Goal: Task Accomplishment & Management: Use online tool/utility

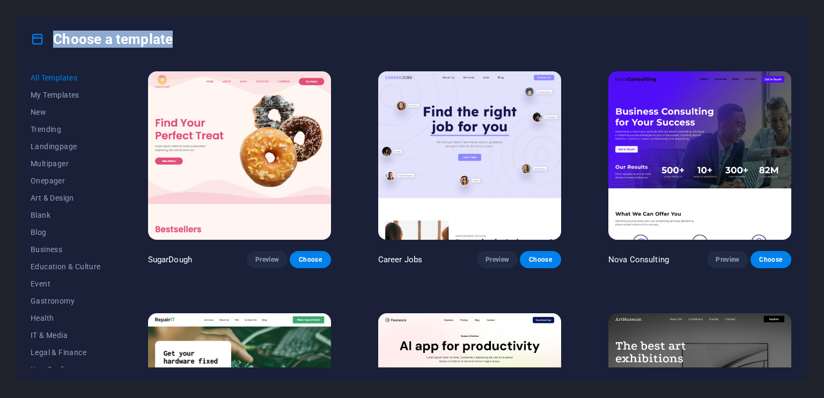
drag, startPoint x: 189, startPoint y: 31, endPoint x: 187, endPoint y: 48, distance: 17.8
click at [187, 48] on div "Choose a template" at bounding box center [412, 39] width 789 height 43
click at [182, 35] on div "Choose a template" at bounding box center [412, 39] width 789 height 43
click at [153, 38] on h4 "Choose a template" at bounding box center [102, 39] width 142 height 17
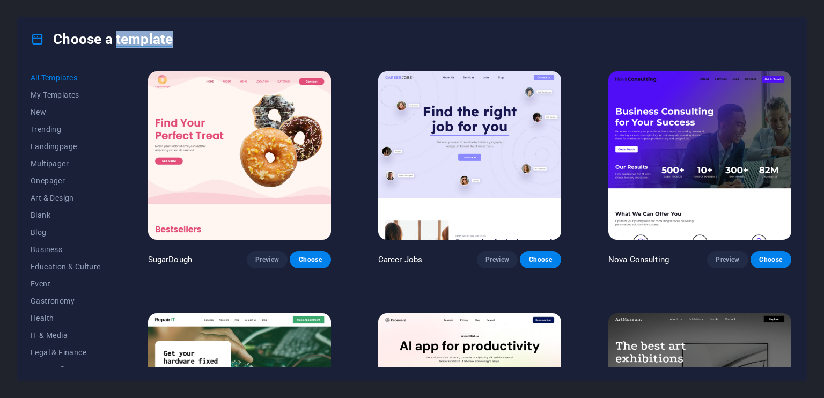
click at [122, 38] on h4 "Choose a template" at bounding box center [102, 39] width 142 height 17
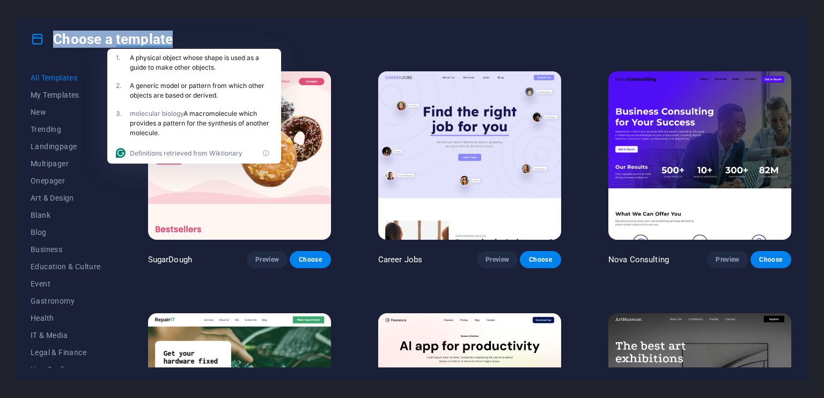
drag, startPoint x: 53, startPoint y: 36, endPoint x: 170, endPoint y: 40, distance: 117.6
click at [170, 40] on h4 "Choose a template" at bounding box center [102, 39] width 142 height 17
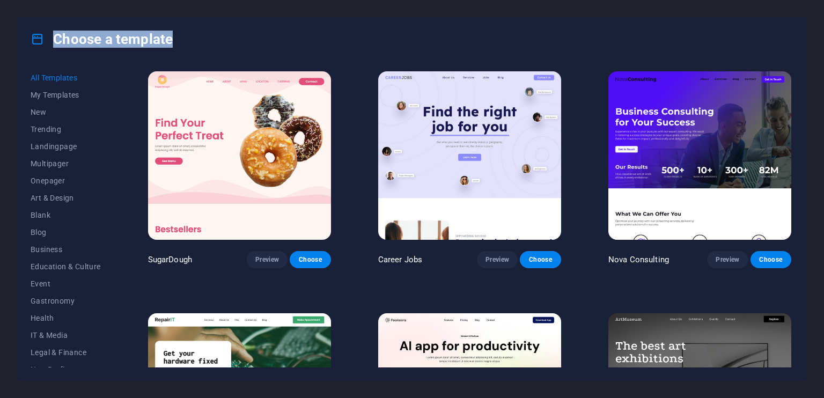
click at [170, 40] on h4 "Choose a template" at bounding box center [102, 39] width 142 height 17
drag, startPoint x: 174, startPoint y: 40, endPoint x: 171, endPoint y: 35, distance: 6.0
click at [171, 35] on div "Choose a template" at bounding box center [412, 39] width 789 height 43
click at [171, 35] on h4 "Choose a template" at bounding box center [102, 39] width 142 height 17
drag, startPoint x: 172, startPoint y: 38, endPoint x: 61, endPoint y: 28, distance: 111.5
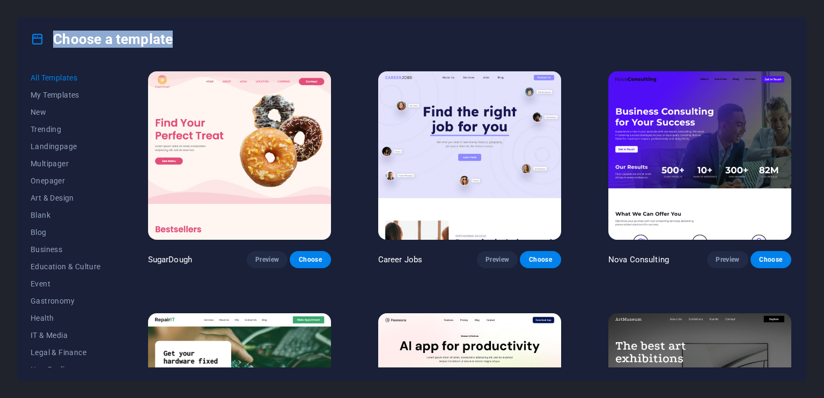
click at [61, 28] on div "Choose a template" at bounding box center [412, 39] width 789 height 43
click at [58, 42] on h4 "Choose a template" at bounding box center [102, 39] width 142 height 17
drag, startPoint x: 56, startPoint y: 38, endPoint x: 171, endPoint y: 45, distance: 115.0
click at [171, 45] on h4 "Choose a template" at bounding box center [102, 39] width 142 height 17
click at [309, 259] on span "Choose" at bounding box center [310, 259] width 24 height 9
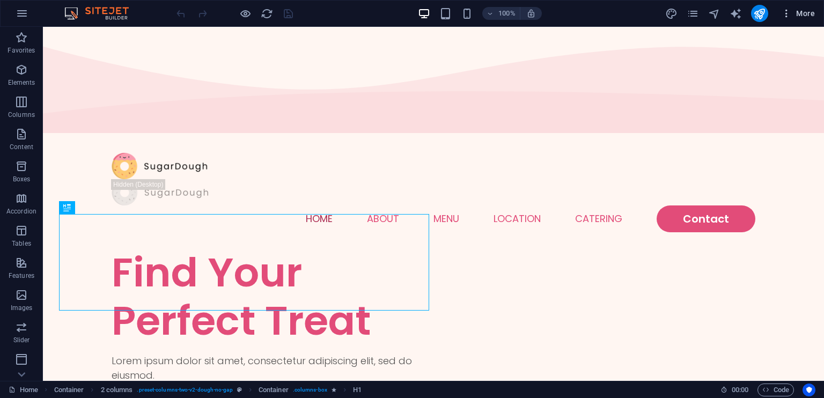
click at [786, 17] on icon "button" at bounding box center [786, 13] width 11 height 11
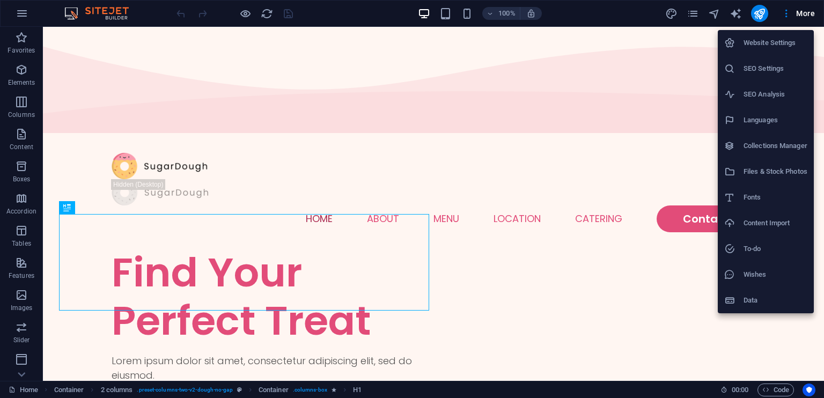
click at [760, 13] on div at bounding box center [412, 199] width 824 height 398
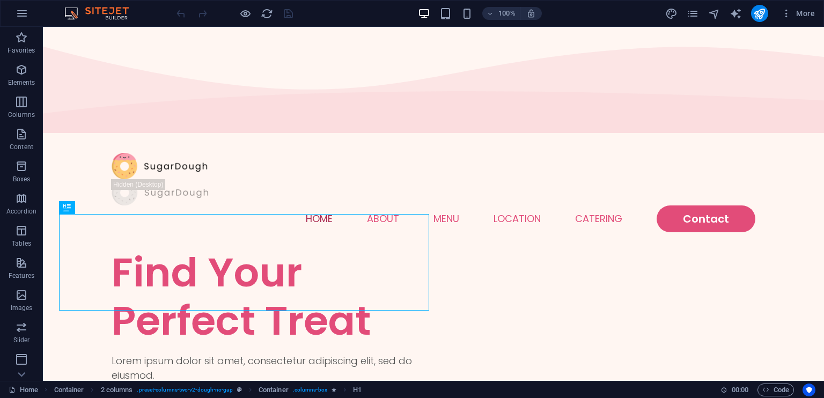
click at [762, 17] on icon "publish" at bounding box center [760, 14] width 12 height 12
click at [793, 18] on span "More" at bounding box center [798, 13] width 34 height 11
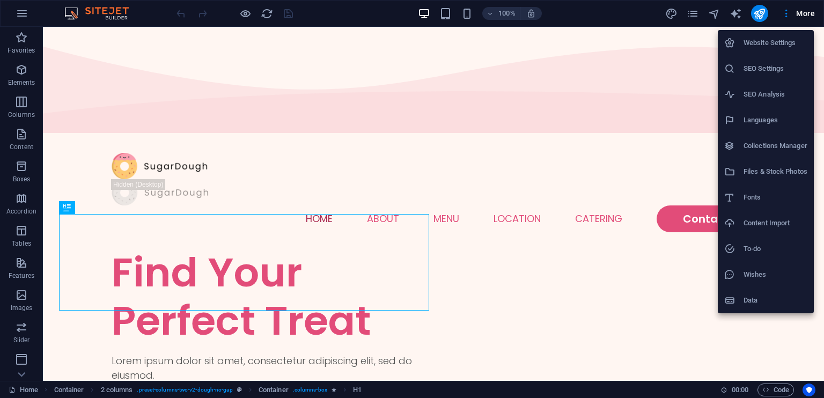
click at [762, 48] on h6 "Website Settings" at bounding box center [776, 42] width 64 height 13
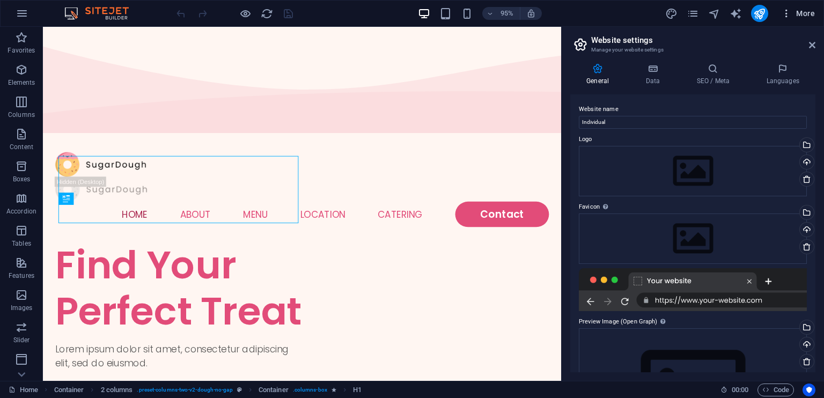
click at [796, 17] on span "More" at bounding box center [798, 13] width 34 height 11
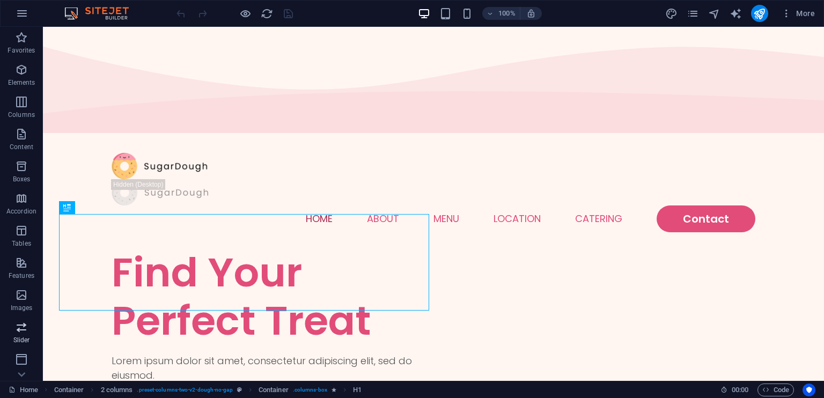
scroll to position [128, 0]
click at [784, 13] on icon "button" at bounding box center [786, 13] width 11 height 11
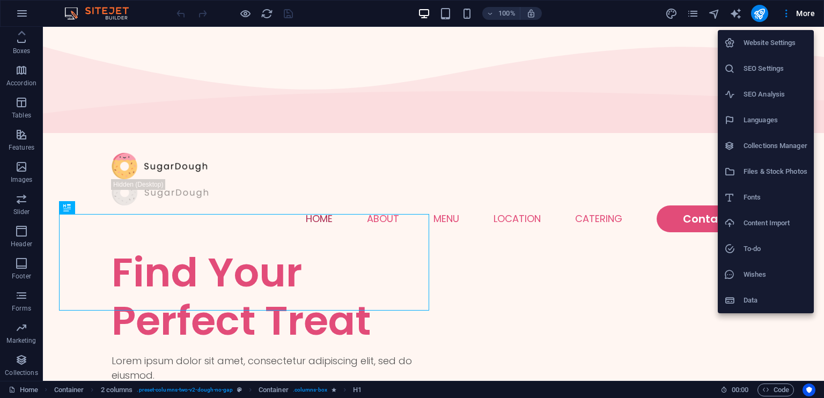
click at [761, 294] on h6 "Data" at bounding box center [776, 300] width 64 height 13
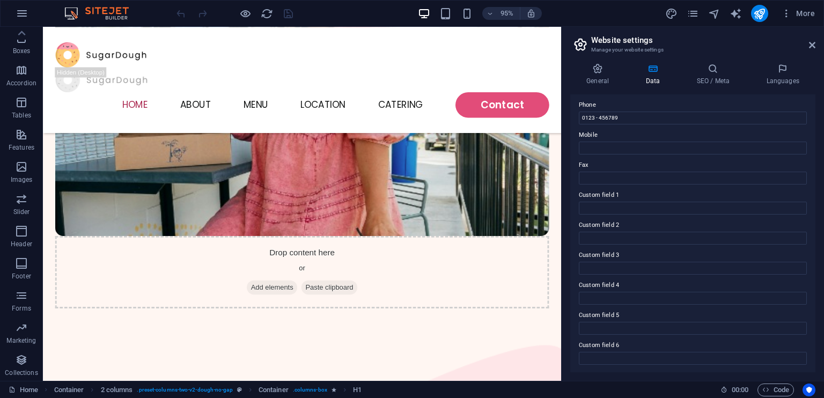
scroll to position [0, 0]
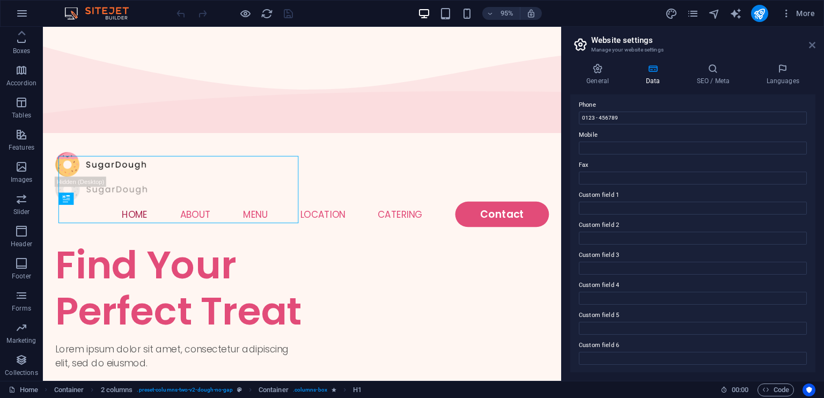
click at [812, 46] on icon at bounding box center [812, 45] width 6 height 9
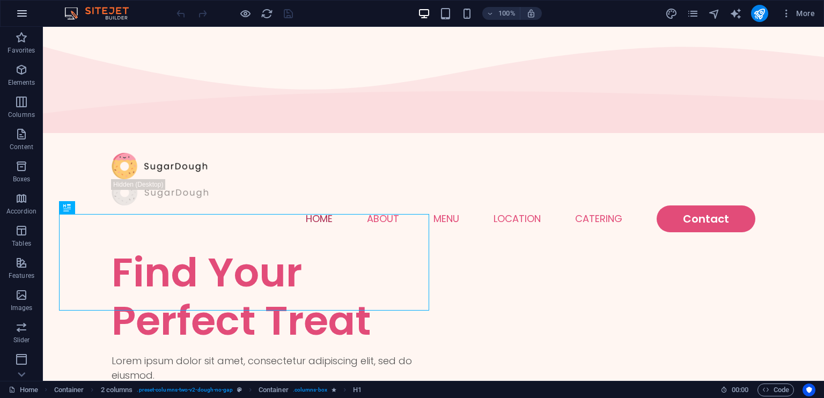
click at [26, 16] on icon "button" at bounding box center [22, 13] width 13 height 13
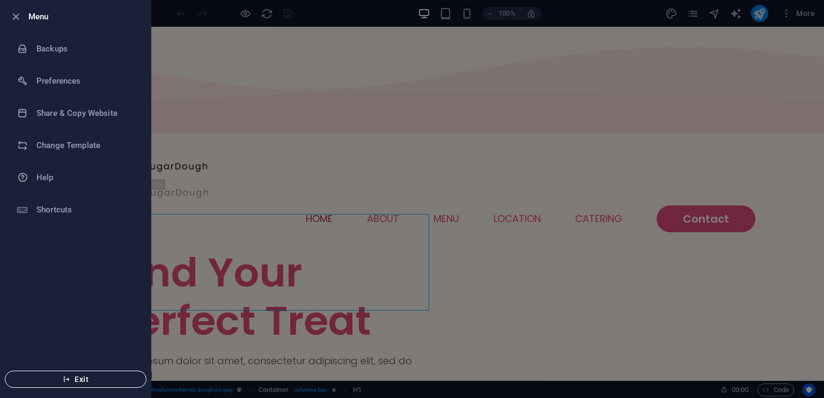
drag, startPoint x: 83, startPoint y: 377, endPoint x: 82, endPoint y: 371, distance: 5.6
click at [83, 377] on span "Exit" at bounding box center [75, 379] width 123 height 9
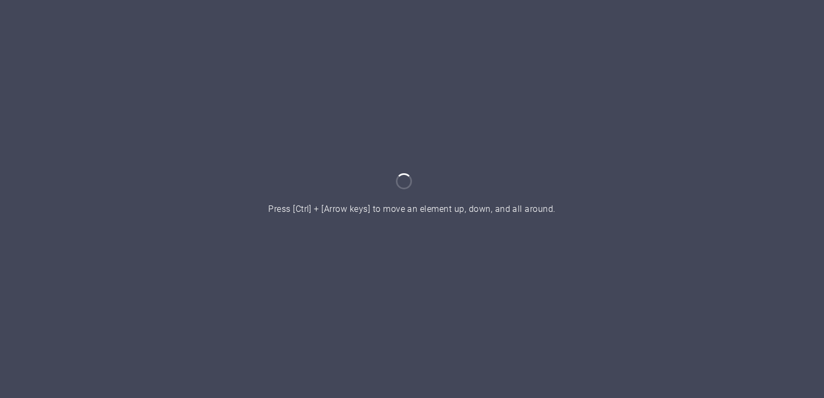
drag, startPoint x: 268, startPoint y: 212, endPoint x: 546, endPoint y: 218, distance: 278.1
click at [546, 218] on div at bounding box center [412, 199] width 824 height 398
click at [376, 208] on div at bounding box center [412, 199] width 824 height 398
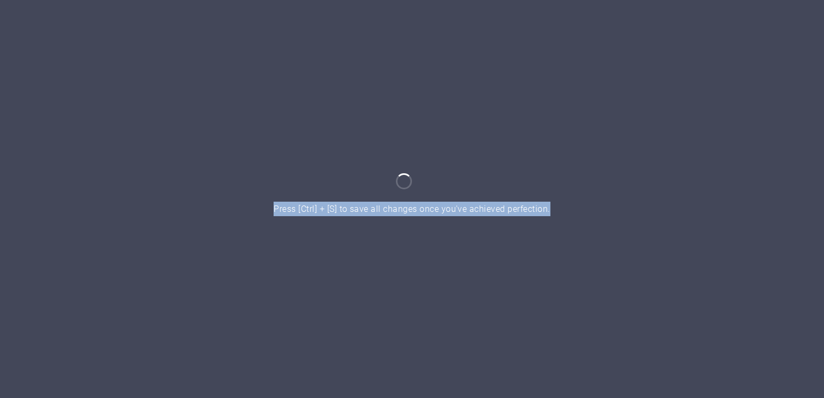
click at [376, 208] on div at bounding box center [412, 199] width 824 height 398
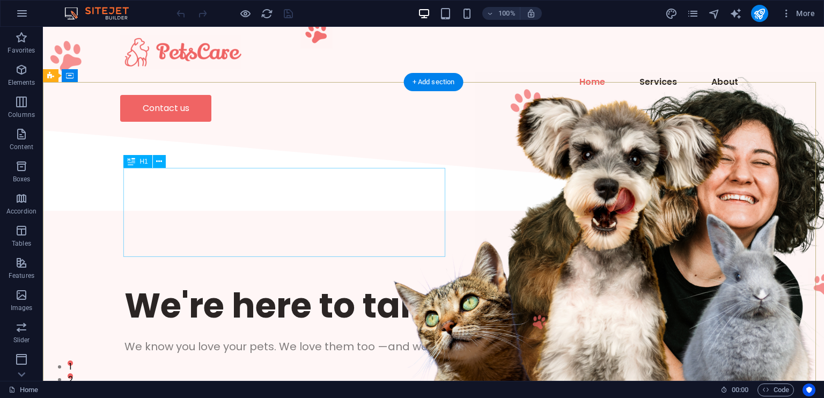
click at [370, 283] on div "We're here to take care of your pet." at bounding box center [434, 305] width 618 height 45
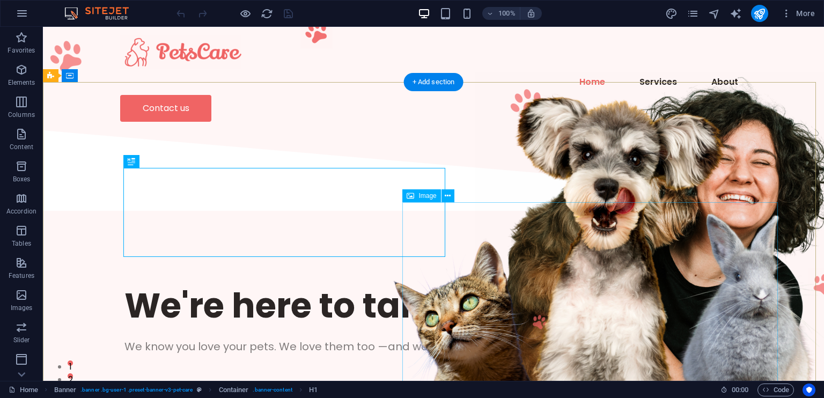
click at [715, 305] on figure at bounding box center [664, 226] width 376 height 309
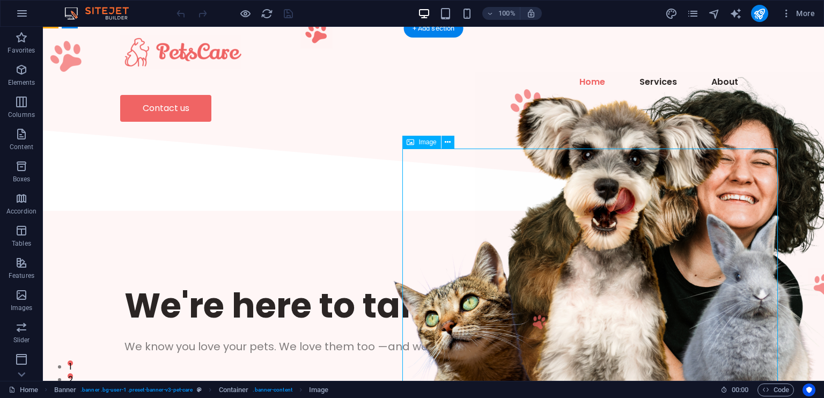
scroll to position [54, 0]
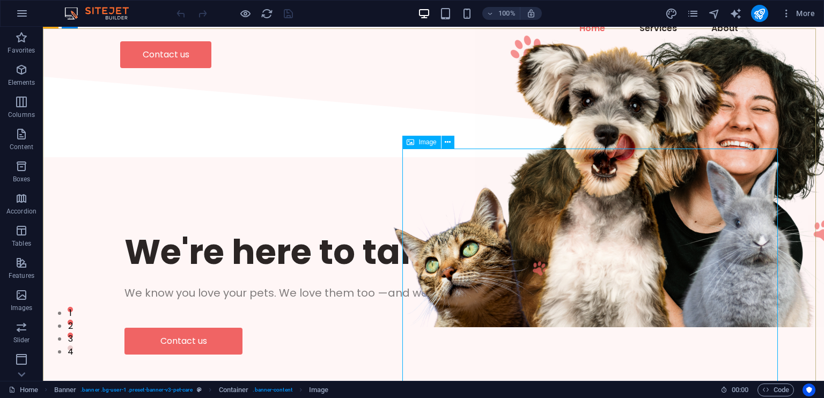
click at [429, 144] on span "Image" at bounding box center [428, 142] width 18 height 6
click at [449, 142] on icon at bounding box center [448, 142] width 6 height 11
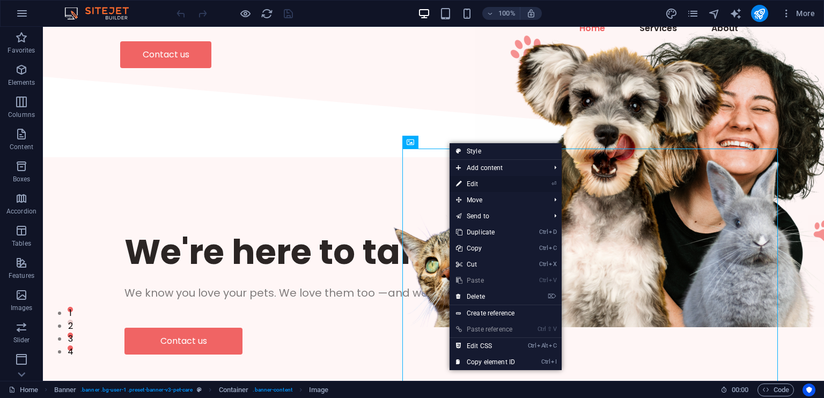
click at [523, 178] on li "⏎ Edit" at bounding box center [506, 184] width 112 height 16
click at [470, 180] on link "⏎ Edit" at bounding box center [486, 184] width 72 height 16
select select "px"
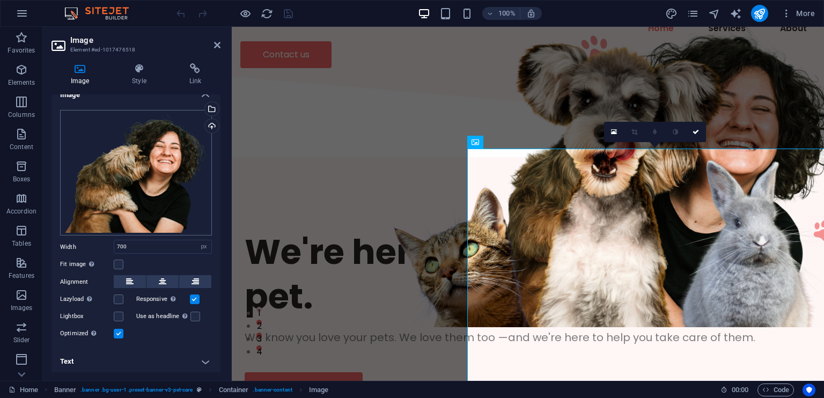
scroll to position [0, 0]
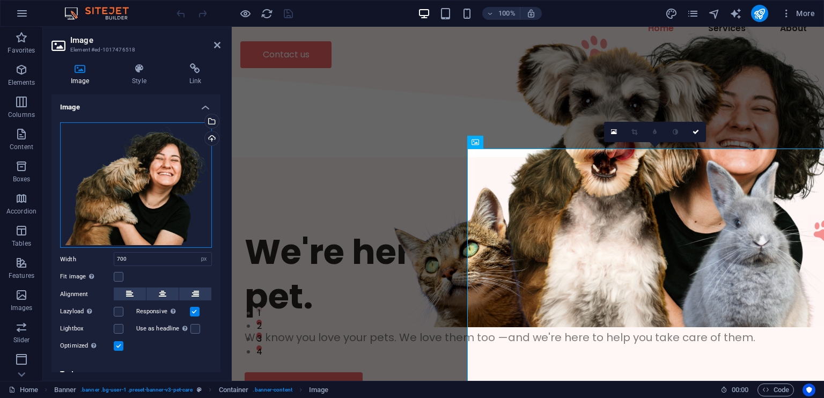
click at [155, 194] on div "Drag files here, click to choose files or select files from Files or our free s…" at bounding box center [136, 185] width 152 height 126
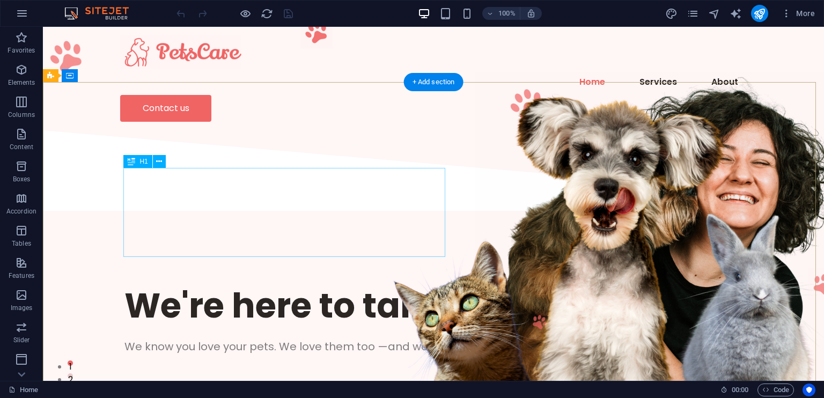
click at [163, 283] on div "We're here to take care of your pet." at bounding box center [434, 305] width 618 height 45
click at [163, 197] on div "Drag here to replace the existing content. Press “Ctrl” if you want to create a…" at bounding box center [433, 204] width 781 height 354
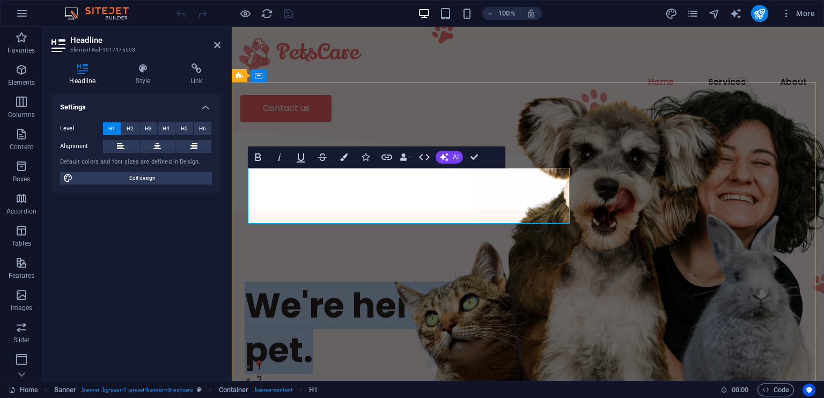
click at [362, 283] on h1 "We're here to take care of your pet." at bounding box center [528, 327] width 567 height 89
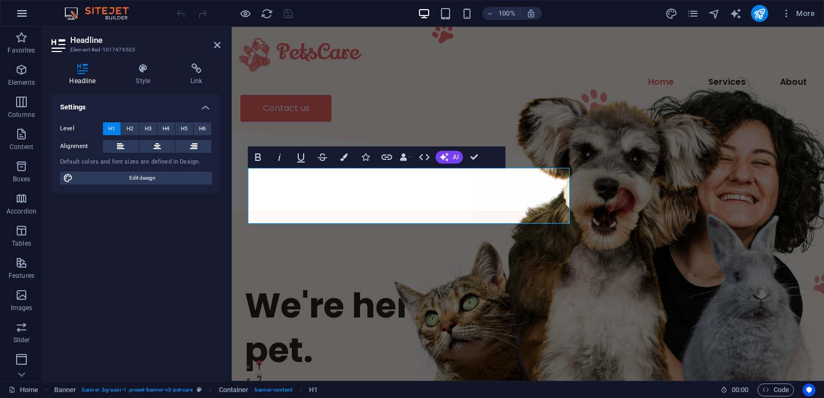
click at [33, 12] on button "button" at bounding box center [22, 14] width 26 height 26
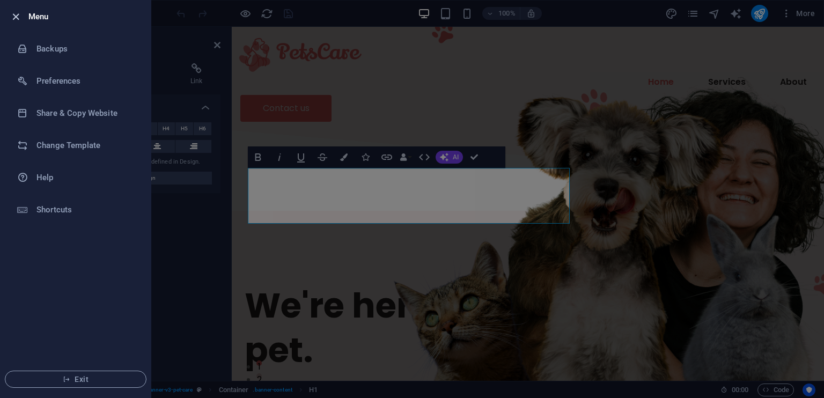
click at [18, 14] on icon "button" at bounding box center [16, 17] width 12 height 12
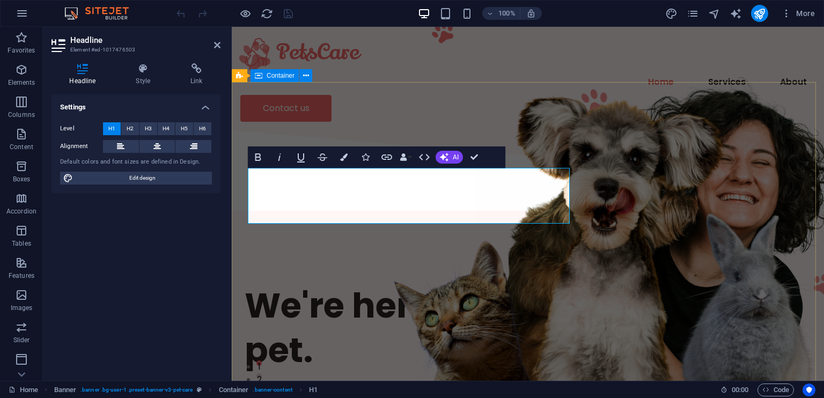
click at [576, 215] on div "We're here to take care of your pet. We know you love your pets. We love them t…" at bounding box center [528, 368] width 593 height 307
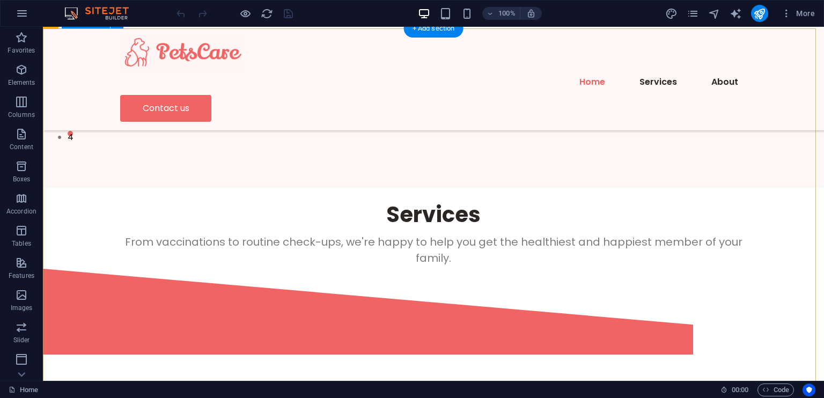
scroll to position [54, 0]
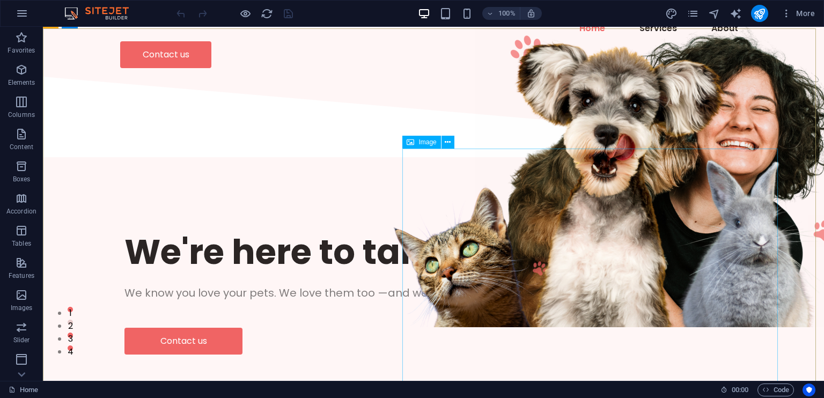
click at [426, 145] on span "Image" at bounding box center [428, 142] width 18 height 6
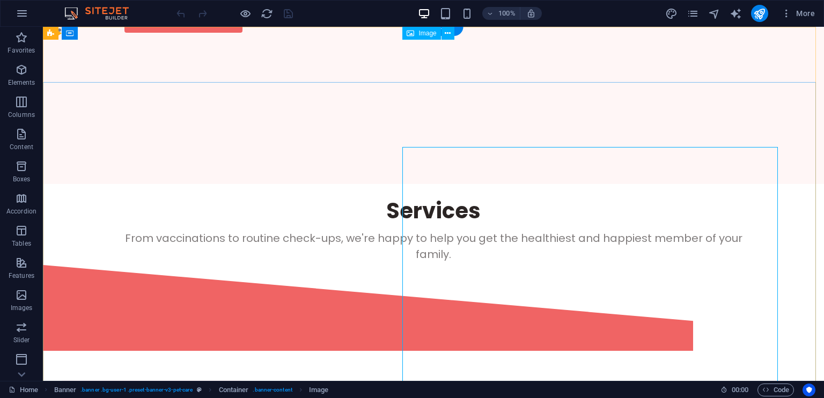
scroll to position [0, 0]
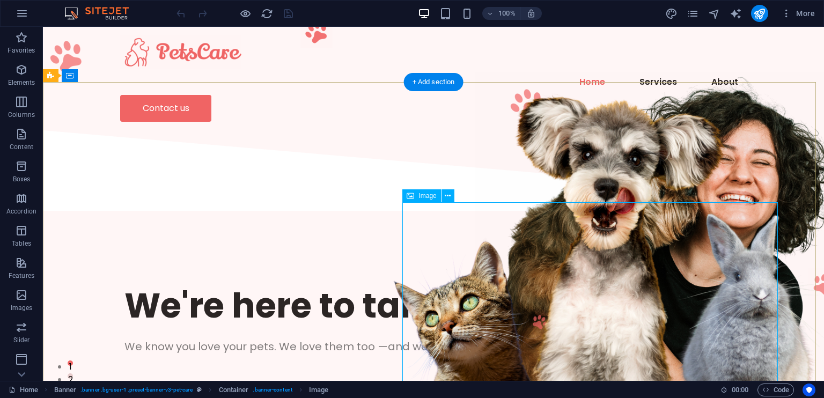
click at [476, 265] on figure at bounding box center [664, 226] width 376 height 309
click at [18, 143] on p "Content" at bounding box center [22, 147] width 24 height 9
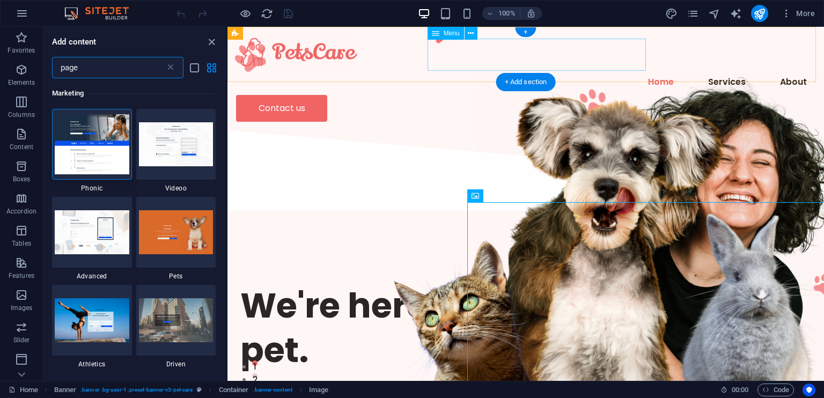
type input "page"
click at [481, 69] on nav "Home Services About" at bounding box center [526, 82] width 580 height 26
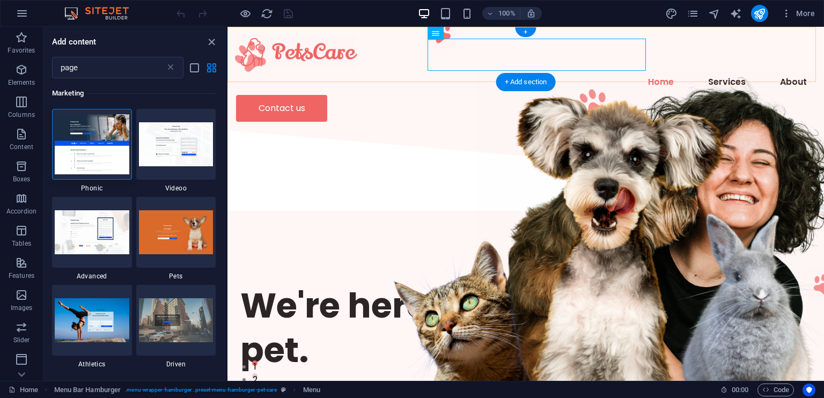
click at [527, 83] on div "+ Add section" at bounding box center [526, 82] width 60 height 18
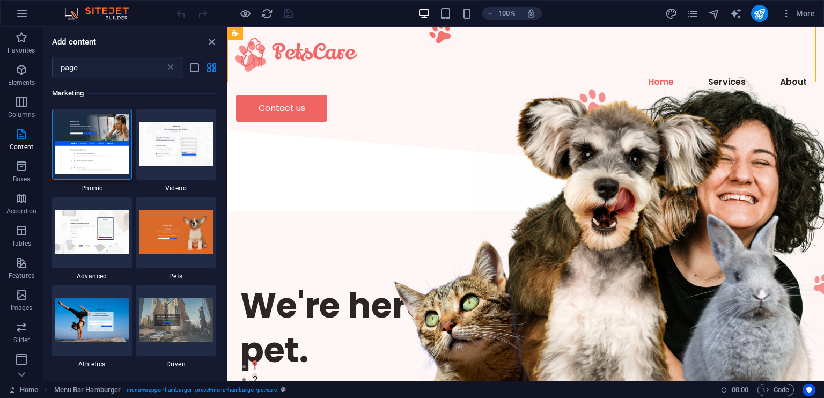
click at [208, 34] on div "Add content page ​ Marketing 1 Star Phonic 1 Star Videoo 1 Star Advanced 1 Star…" at bounding box center [134, 204] width 183 height 354
click at [211, 42] on icon "close panel" at bounding box center [212, 42] width 12 height 12
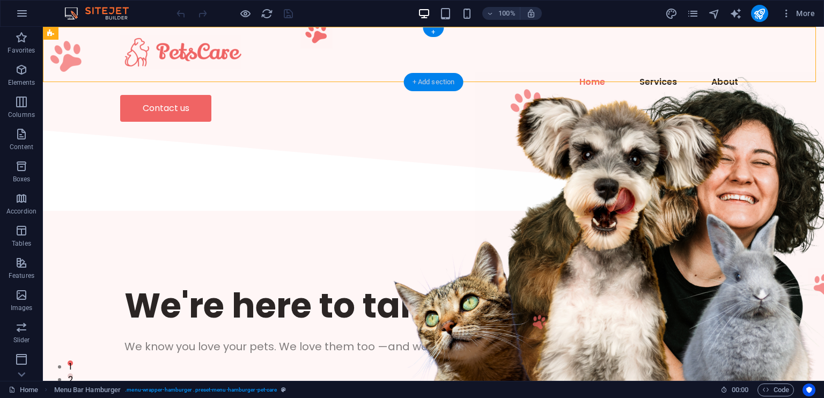
click at [440, 82] on div "+ Add section" at bounding box center [434, 82] width 60 height 18
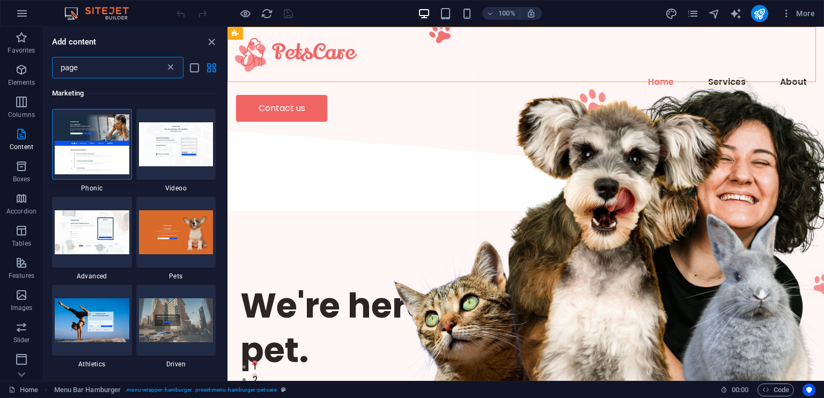
click at [165, 68] on icon at bounding box center [170, 67] width 11 height 11
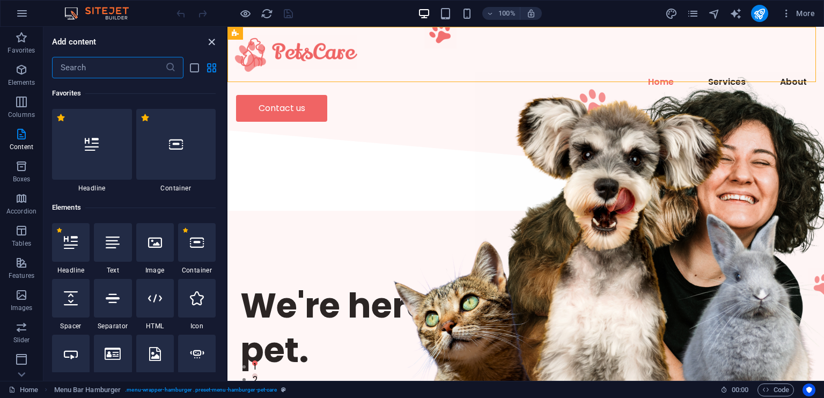
click at [208, 42] on icon "close panel" at bounding box center [212, 42] width 12 height 12
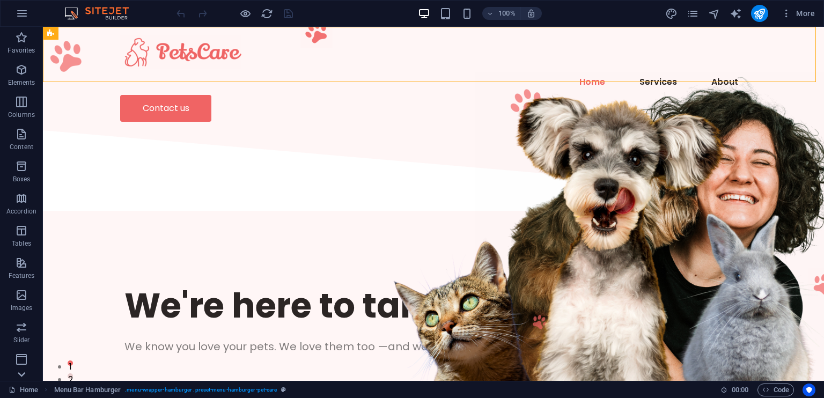
click at [20, 371] on icon at bounding box center [21, 374] width 15 height 15
click at [26, 364] on icon "button" at bounding box center [21, 360] width 13 height 13
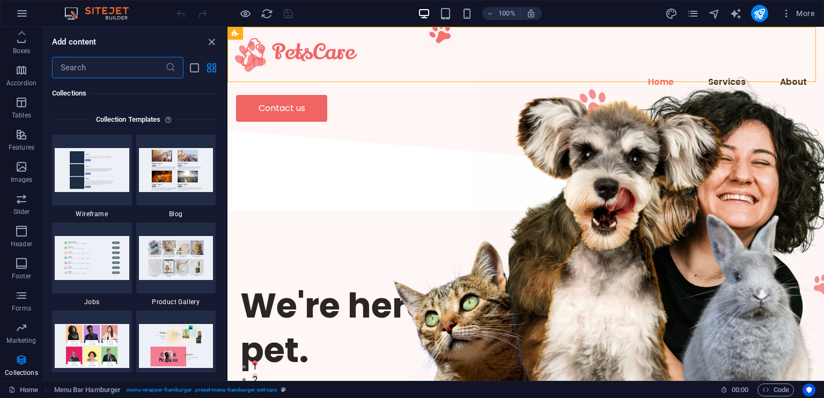
scroll to position [9879, 0]
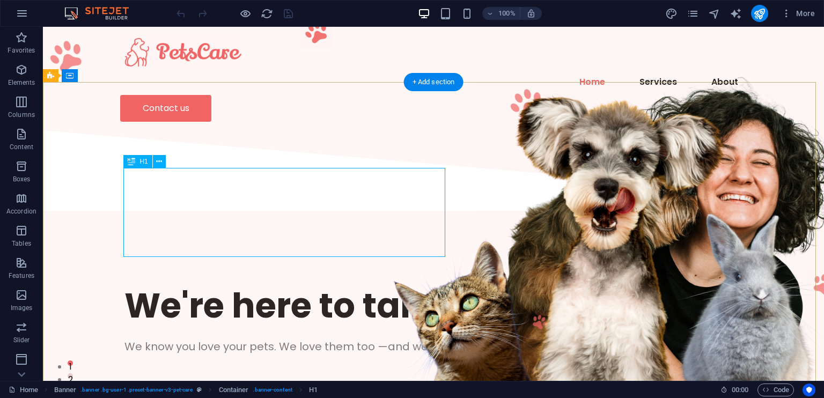
click at [224, 283] on div "We're here to take care of your pet." at bounding box center [434, 305] width 618 height 45
click at [212, 283] on div "We're here to take care of your pet." at bounding box center [434, 305] width 618 height 45
click at [212, 204] on div "Drag here to replace the existing content. Press “Ctrl” if you want to create a…" at bounding box center [433, 204] width 781 height 354
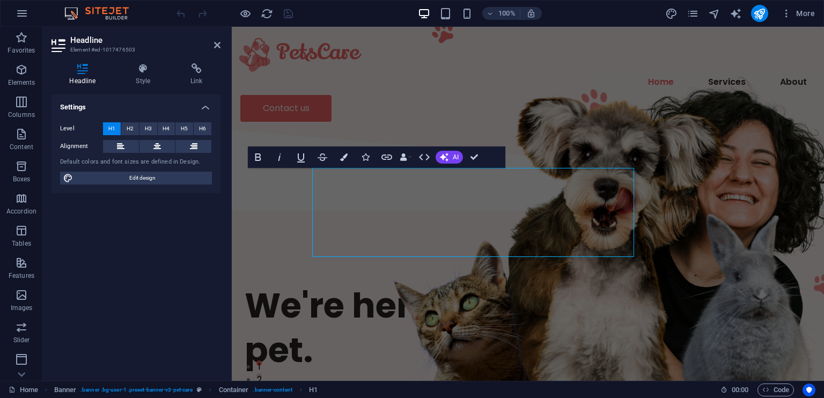
click at [212, 204] on div "Settings Level H1 H2 H3 H4 H5 H6 Alignment Default colors and font sizes are de…" at bounding box center [136, 233] width 169 height 278
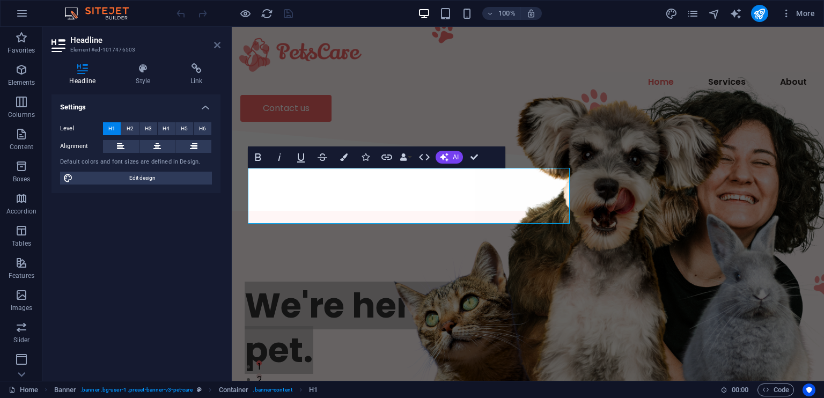
click at [220, 42] on icon at bounding box center [217, 45] width 6 height 9
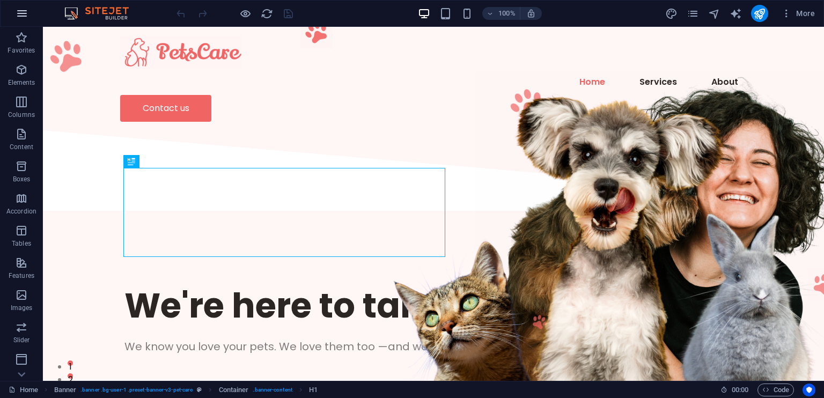
click at [21, 20] on icon "button" at bounding box center [22, 13] width 13 height 13
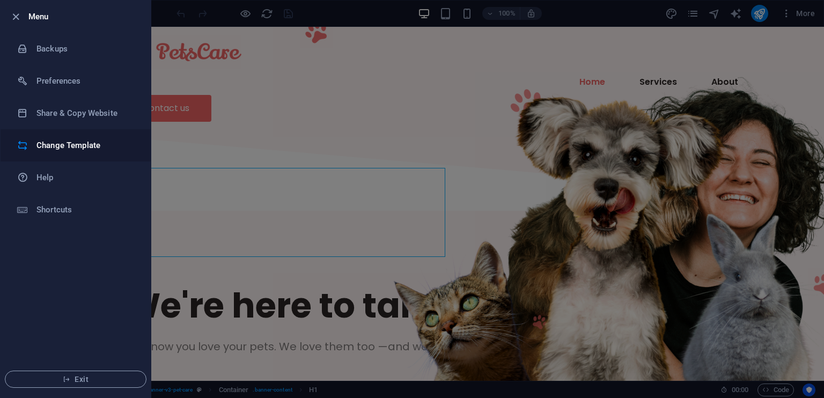
click at [69, 151] on h6 "Change Template" at bounding box center [85, 145] width 99 height 13
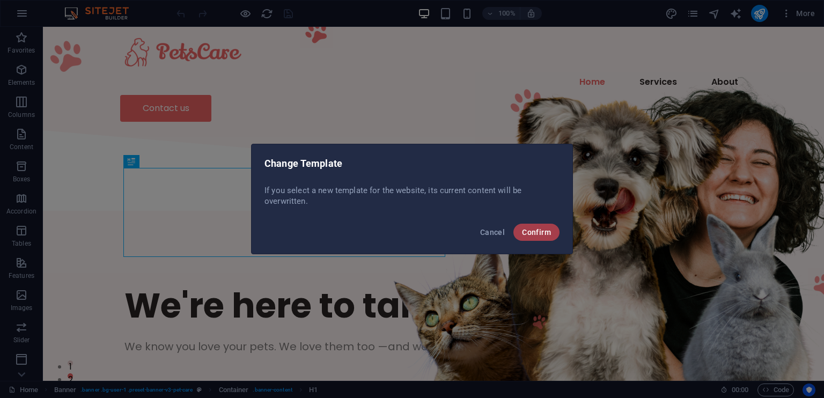
click at [536, 237] on button "Confirm" at bounding box center [537, 232] width 46 height 17
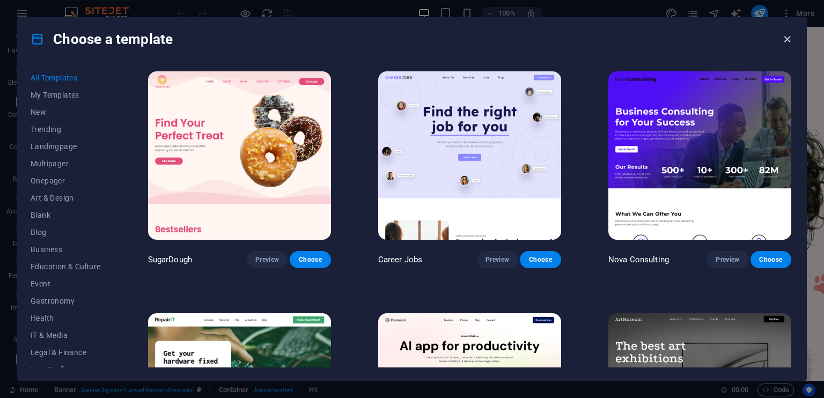
click at [784, 38] on icon "button" at bounding box center [787, 39] width 12 height 12
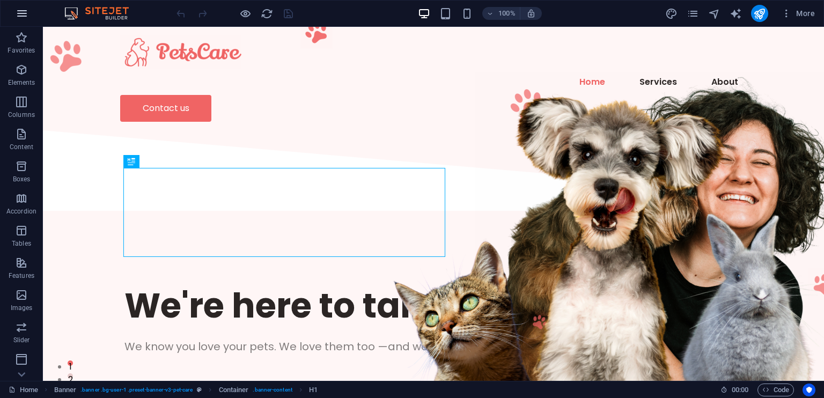
click at [26, 18] on icon "button" at bounding box center [22, 13] width 13 height 13
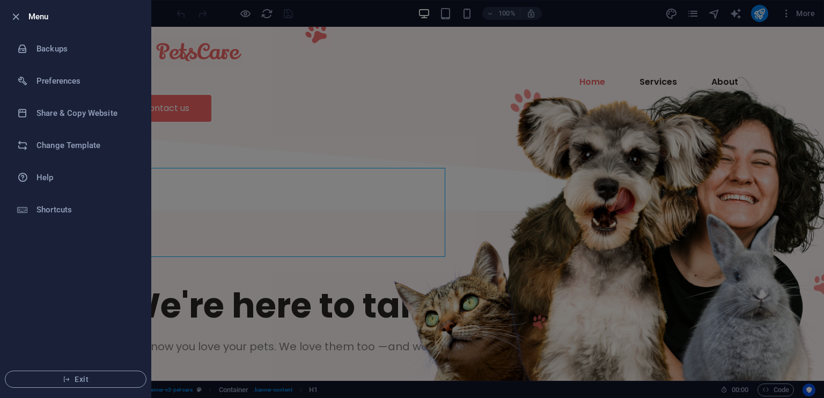
click at [311, 131] on div at bounding box center [412, 199] width 824 height 398
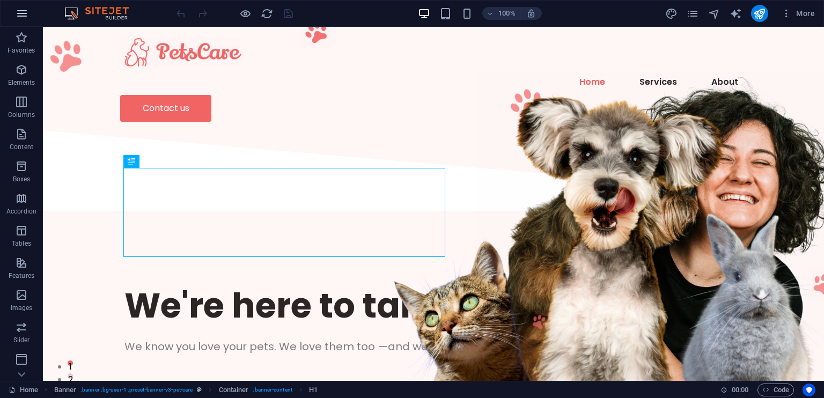
click at [26, 16] on icon "button" at bounding box center [22, 13] width 13 height 13
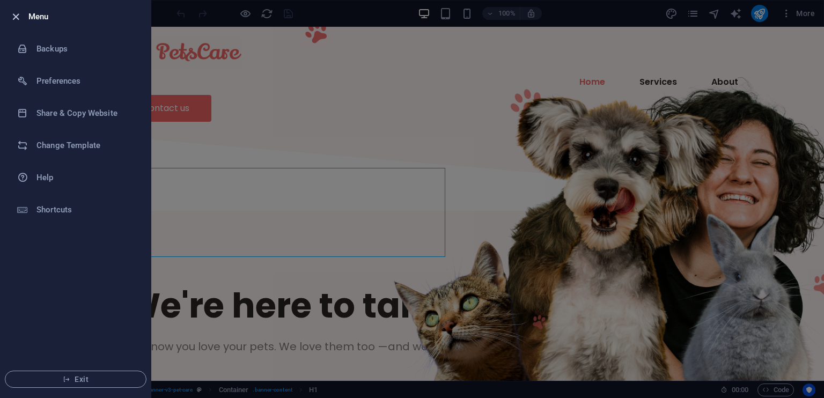
click at [12, 17] on icon "button" at bounding box center [16, 17] width 12 height 12
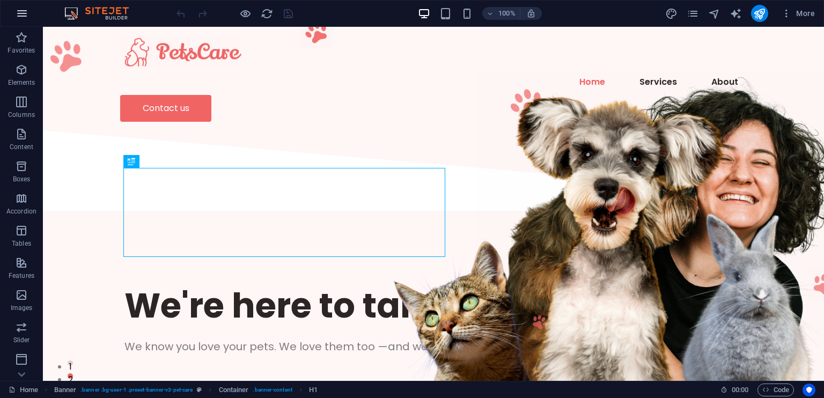
click at [25, 19] on icon "button" at bounding box center [22, 13] width 13 height 13
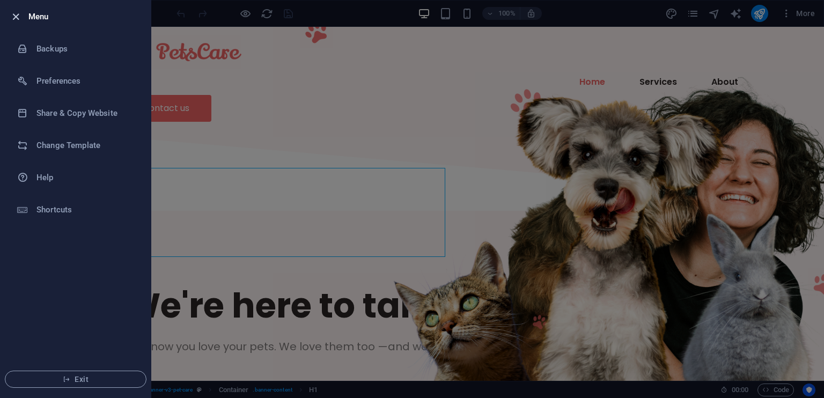
click at [13, 18] on icon "button" at bounding box center [16, 17] width 12 height 12
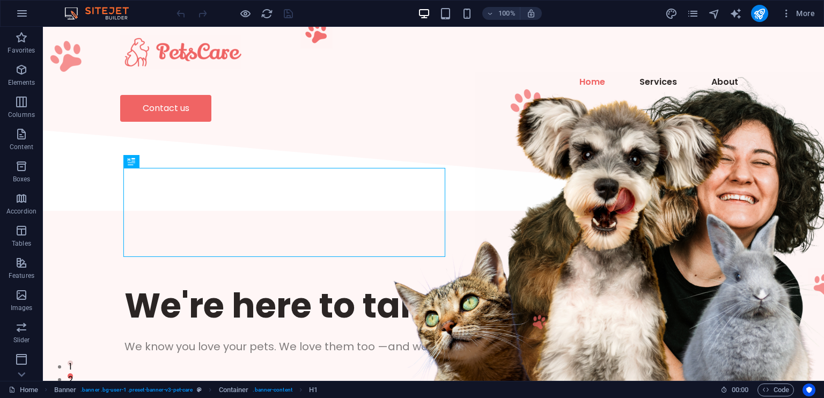
click at [13, 18] on button "button" at bounding box center [22, 14] width 26 height 26
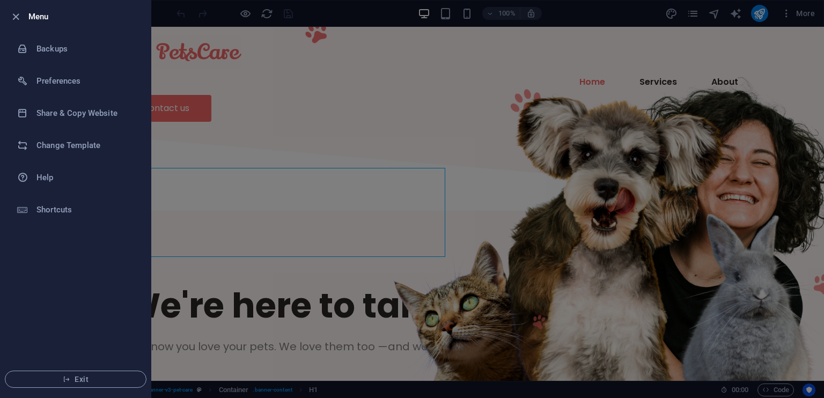
click at [13, 18] on icon "button" at bounding box center [16, 17] width 12 height 12
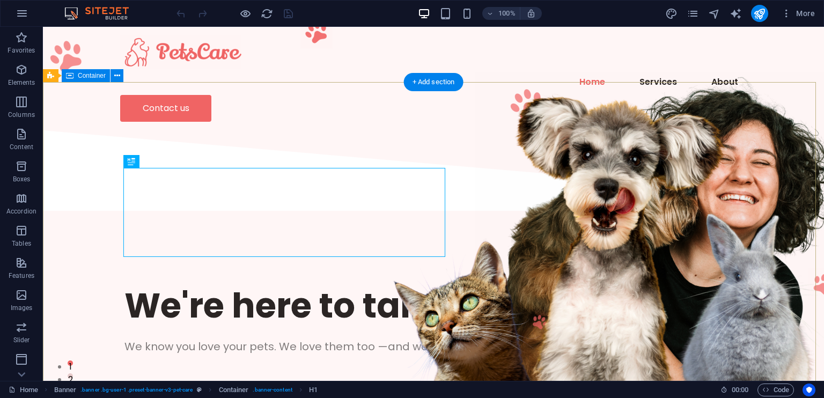
click at [104, 215] on div "We're here to take care of your pet. We know you love your pets. We love them t…" at bounding box center [433, 346] width 781 height 262
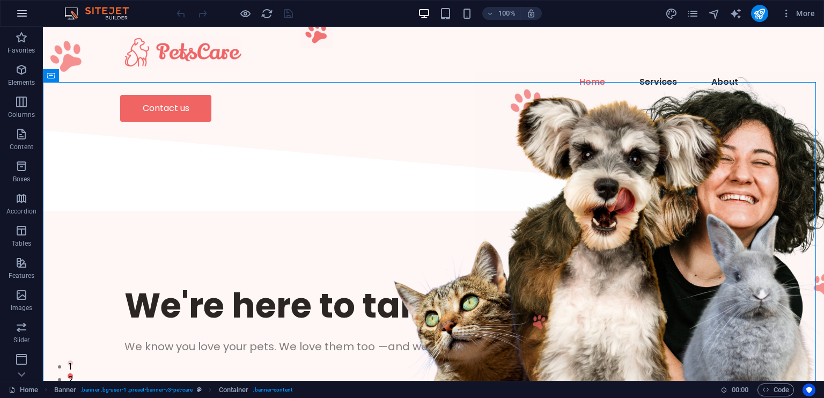
click at [24, 17] on icon "button" at bounding box center [22, 13] width 13 height 13
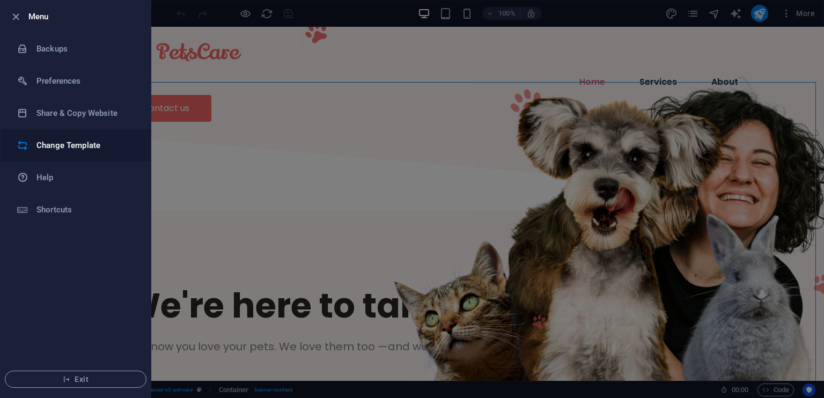
click at [69, 140] on h6 "Change Template" at bounding box center [85, 145] width 99 height 13
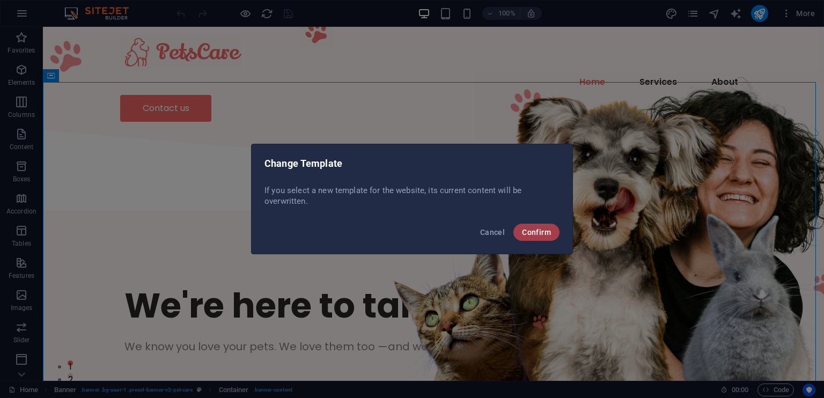
click at [543, 235] on span "Confirm" at bounding box center [536, 232] width 29 height 9
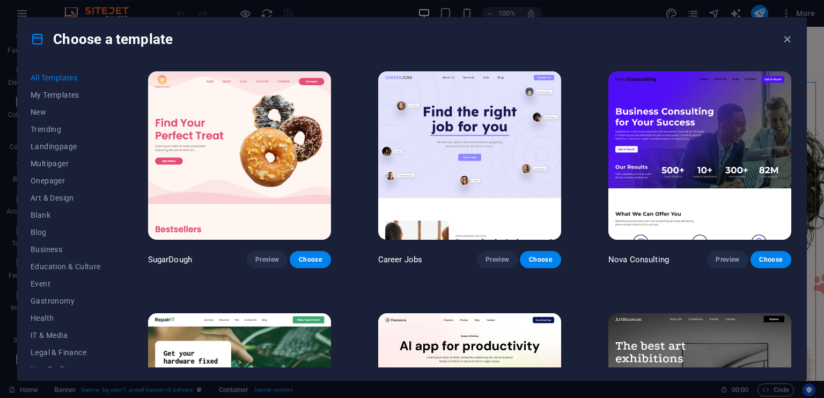
drag, startPoint x: 361, startPoint y: 55, endPoint x: 364, endPoint y: 269, distance: 214.2
click at [364, 269] on div "Choose a template All Templates My Templates New Trending Landingpage Multipage…" at bounding box center [412, 199] width 790 height 364
drag, startPoint x: 362, startPoint y: 76, endPoint x: 368, endPoint y: 289, distance: 212.6
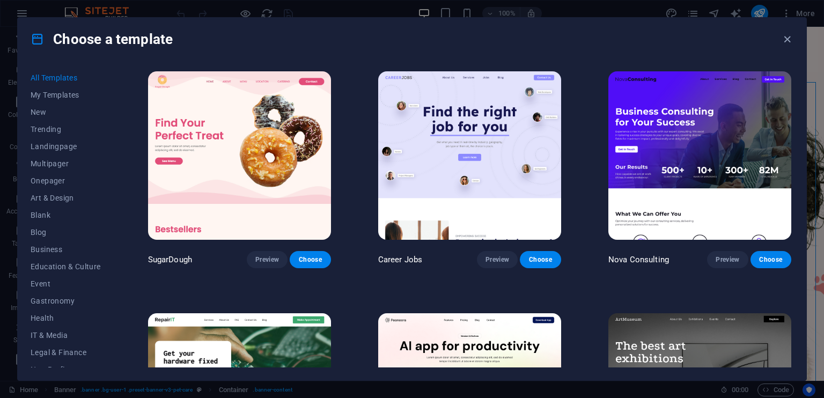
drag, startPoint x: 355, startPoint y: 81, endPoint x: 349, endPoint y: 294, distance: 213.2
click at [349, 294] on div "All Templates My Templates New Trending Landingpage Multipager Onepager Art & D…" at bounding box center [412, 221] width 789 height 320
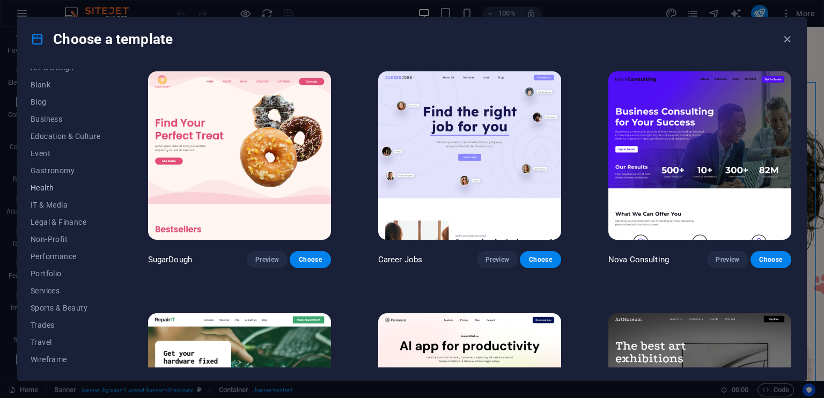
click at [49, 188] on span "Health" at bounding box center [66, 188] width 70 height 9
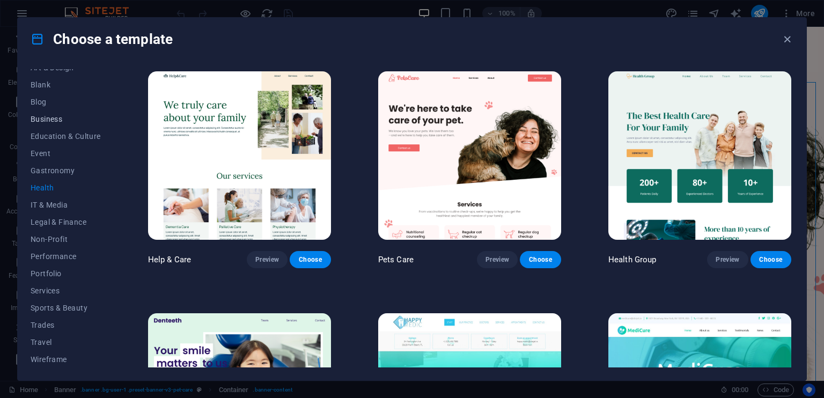
scroll to position [0, 0]
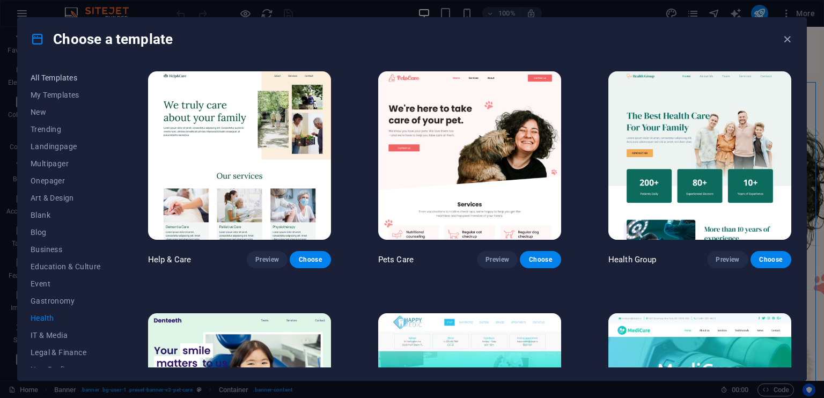
click at [55, 77] on span "All Templates" at bounding box center [66, 78] width 70 height 9
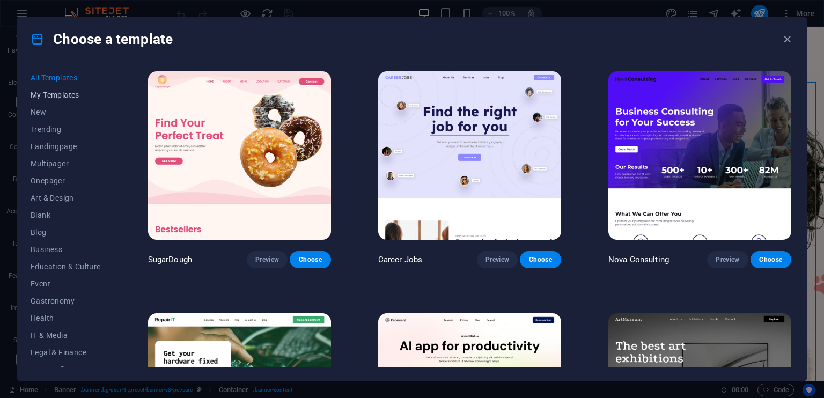
click at [53, 101] on button "My Templates" at bounding box center [66, 94] width 70 height 17
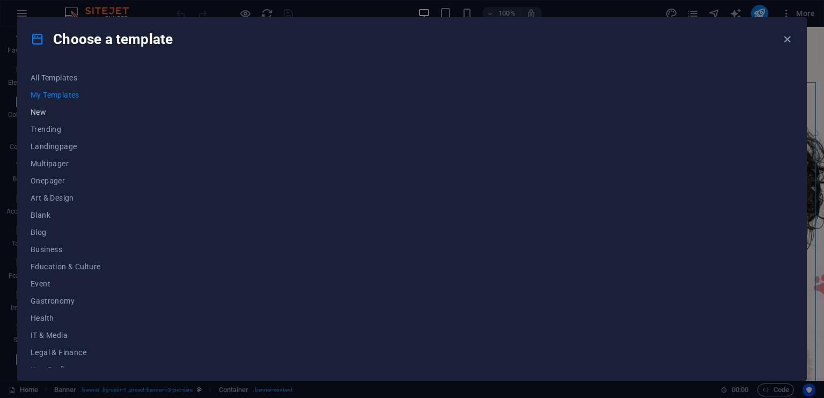
click at [59, 113] on span "New" at bounding box center [66, 112] width 70 height 9
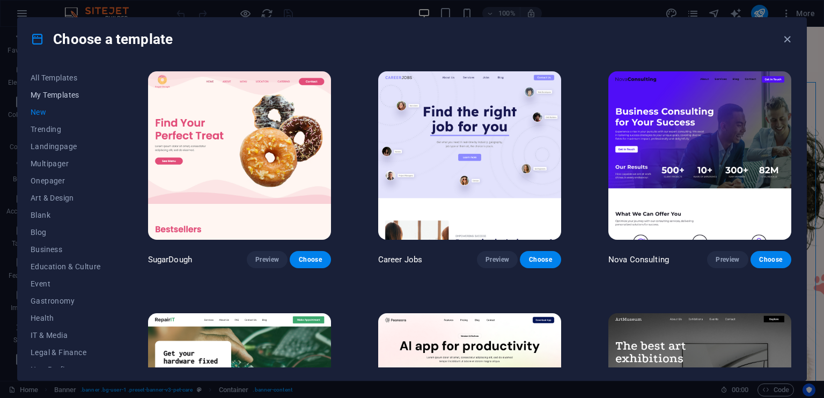
click at [49, 91] on span "My Templates" at bounding box center [66, 95] width 70 height 9
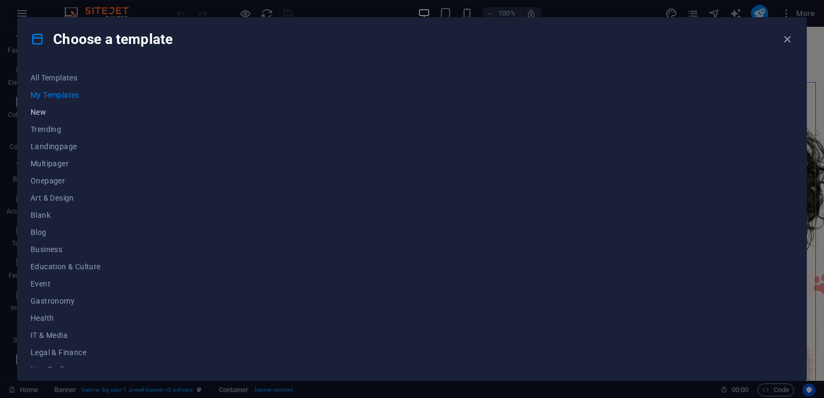
click at [56, 118] on button "New" at bounding box center [66, 112] width 70 height 17
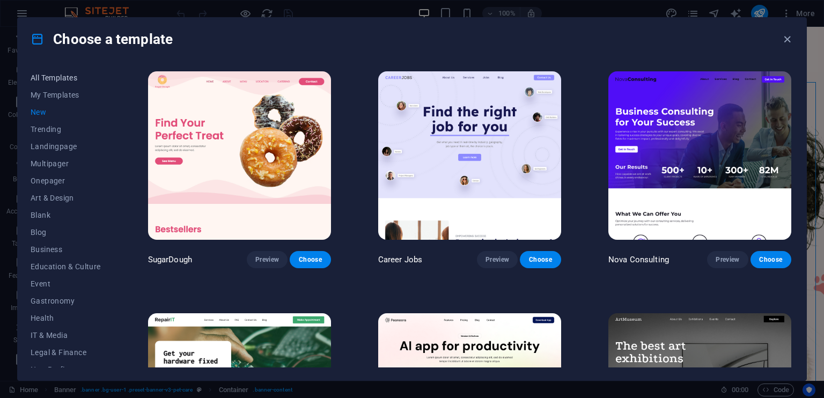
click at [50, 77] on span "All Templates" at bounding box center [66, 78] width 70 height 9
click at [52, 115] on span "New" at bounding box center [66, 112] width 70 height 9
click at [64, 76] on span "All Templates" at bounding box center [66, 78] width 70 height 9
click at [77, 113] on span "New" at bounding box center [66, 112] width 70 height 9
click at [56, 72] on button "All Templates" at bounding box center [66, 77] width 70 height 17
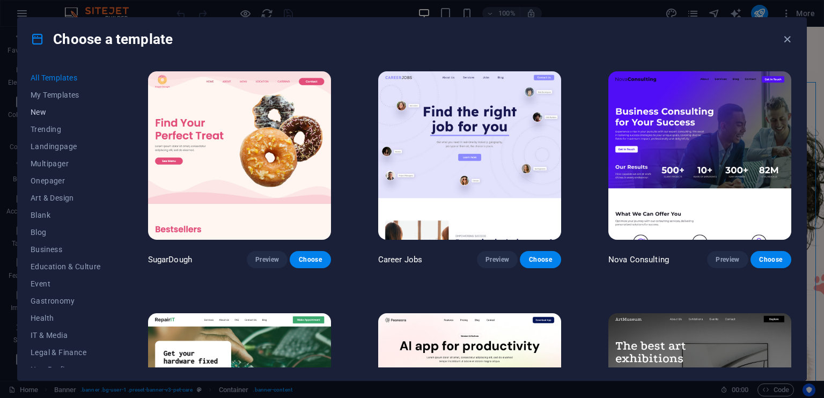
click at [50, 111] on span "New" at bounding box center [66, 112] width 70 height 9
click at [52, 124] on button "Trending" at bounding box center [66, 129] width 70 height 17
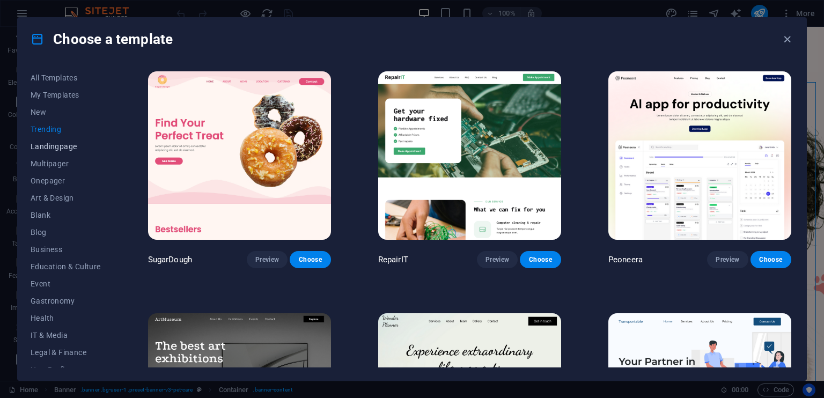
click at [60, 142] on span "Landingpage" at bounding box center [66, 146] width 70 height 9
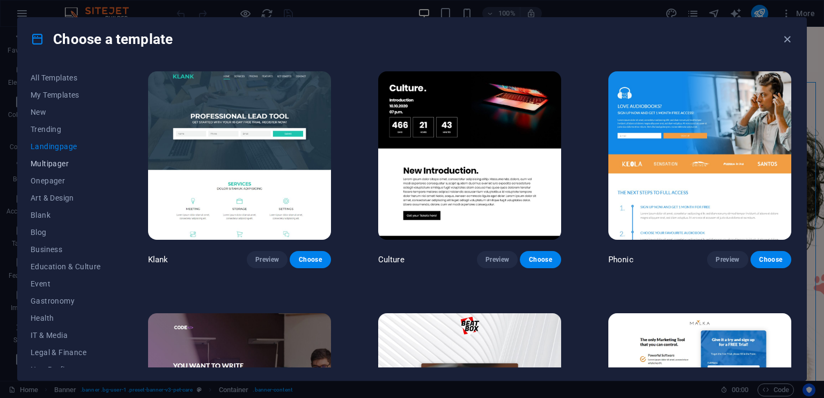
click at [62, 164] on span "Multipager" at bounding box center [66, 163] width 70 height 9
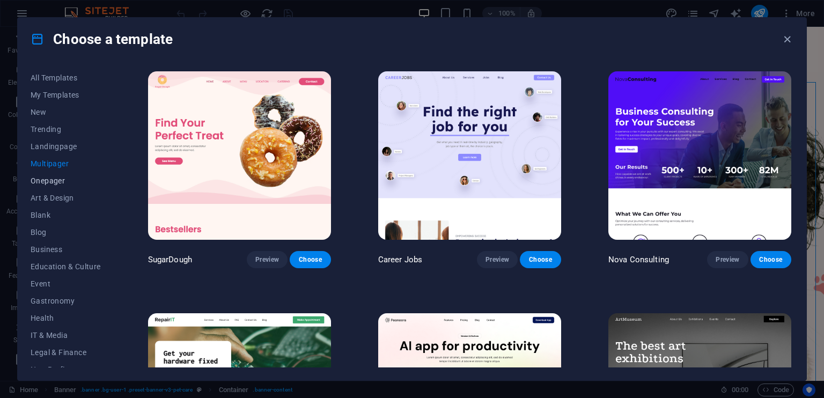
click at [60, 180] on span "Onepager" at bounding box center [66, 181] width 70 height 9
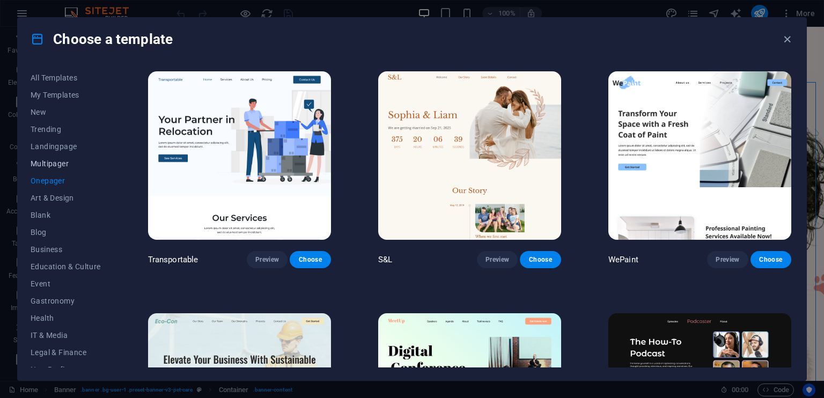
click at [60, 159] on span "Multipager" at bounding box center [66, 163] width 70 height 9
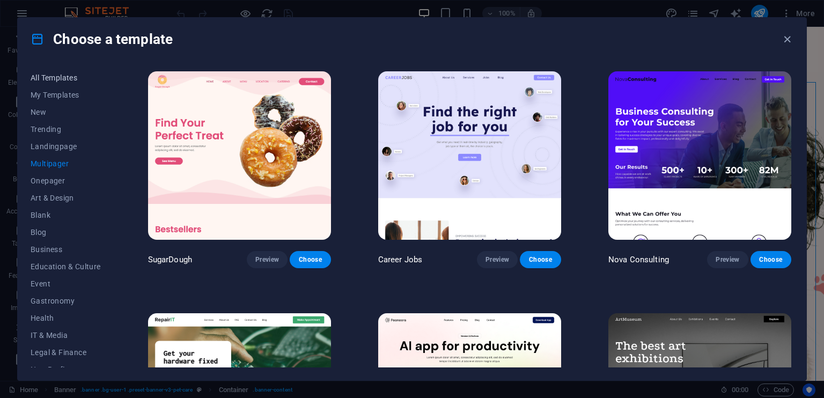
click at [52, 76] on span "All Templates" at bounding box center [66, 78] width 70 height 9
click at [56, 100] on button "My Templates" at bounding box center [66, 94] width 70 height 17
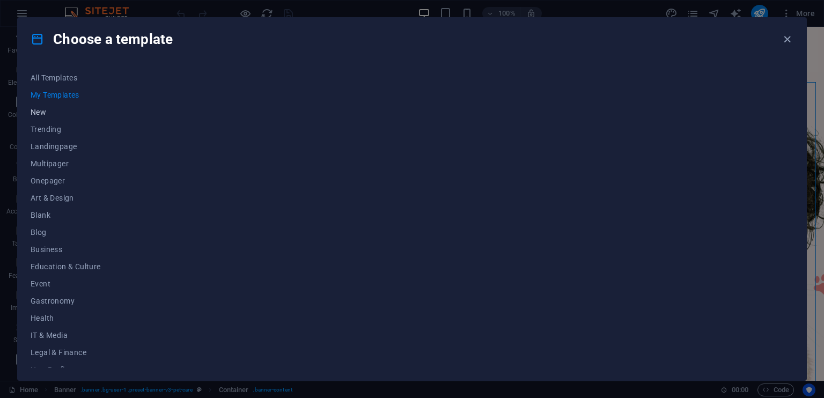
click at [52, 112] on span "New" at bounding box center [66, 112] width 70 height 9
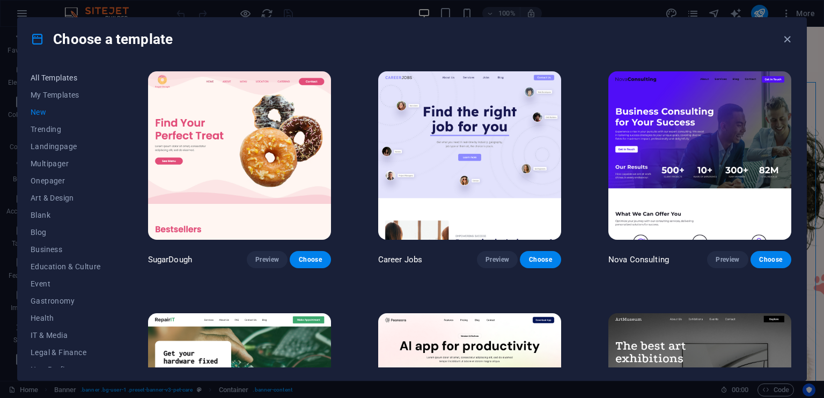
click at [54, 81] on span "All Templates" at bounding box center [66, 78] width 70 height 9
click at [53, 78] on span "All Templates" at bounding box center [66, 78] width 70 height 9
click at [782, 42] on icon "button" at bounding box center [787, 39] width 12 height 12
